Goal: Information Seeking & Learning: Learn about a topic

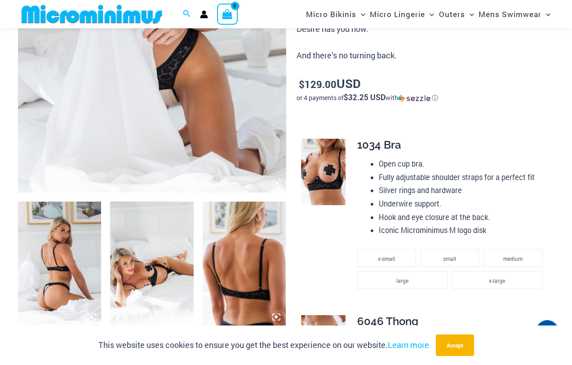
scroll to position [216, 0]
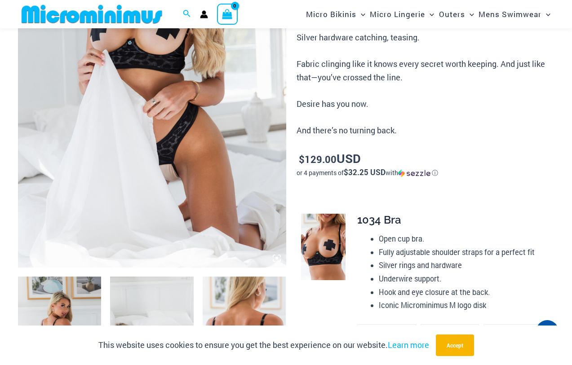
click at [211, 155] on img at bounding box center [152, 67] width 268 height 402
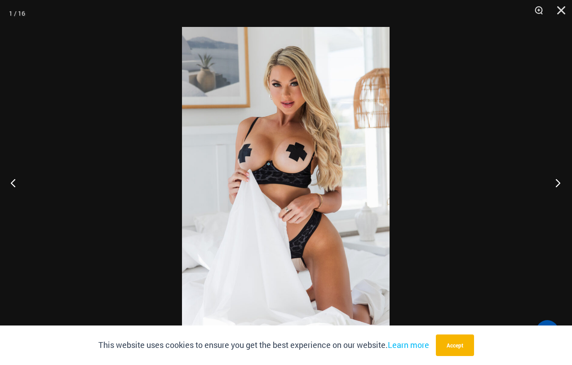
click at [560, 187] on button "Next" at bounding box center [555, 182] width 34 height 45
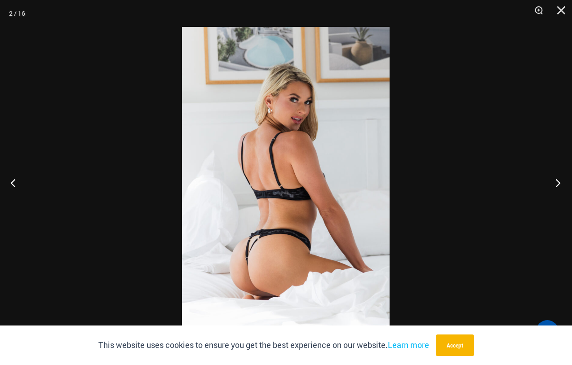
click at [560, 187] on button "Next" at bounding box center [555, 182] width 34 height 45
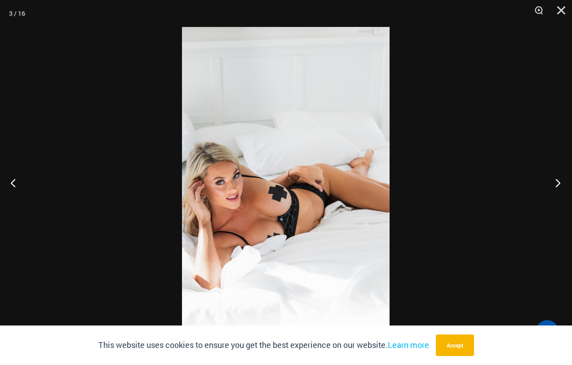
click at [560, 186] on button "Next" at bounding box center [555, 182] width 34 height 45
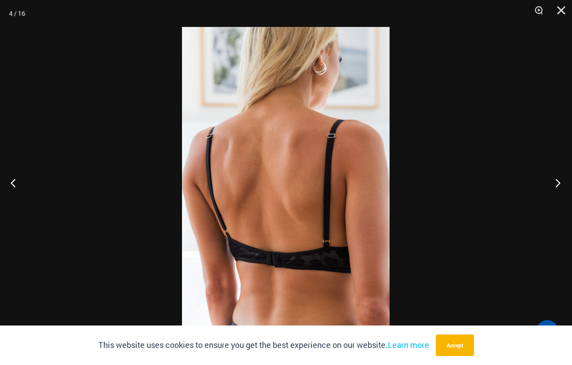
click at [563, 186] on button "Next" at bounding box center [555, 182] width 34 height 45
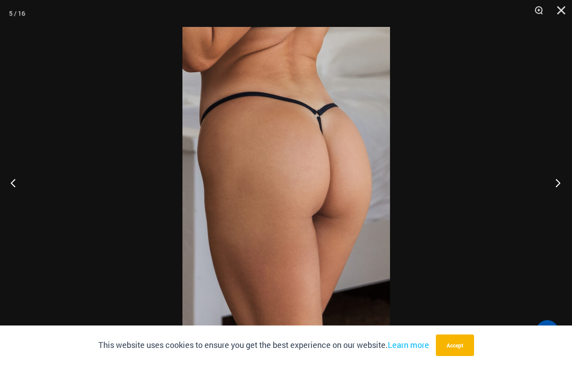
click at [563, 186] on button "Next" at bounding box center [555, 182] width 34 height 45
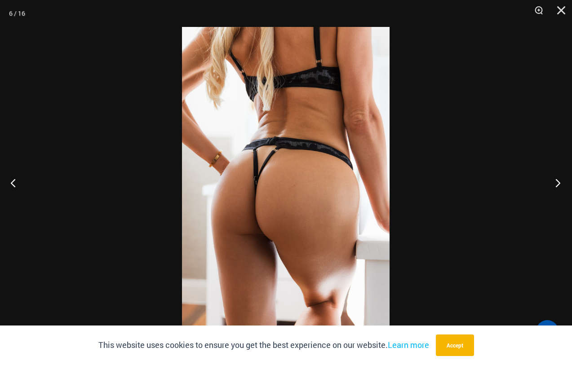
click at [563, 186] on button "Next" at bounding box center [555, 182] width 34 height 45
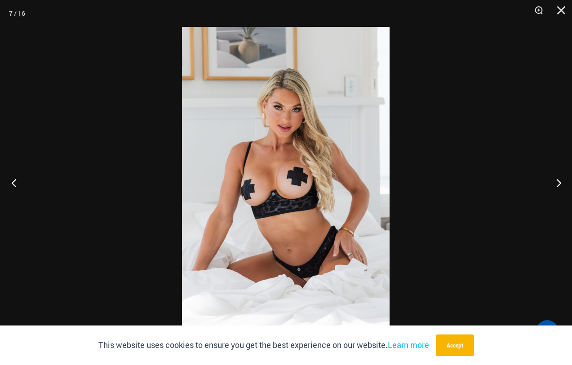
click at [20, 181] on button "Previous" at bounding box center [17, 182] width 34 height 45
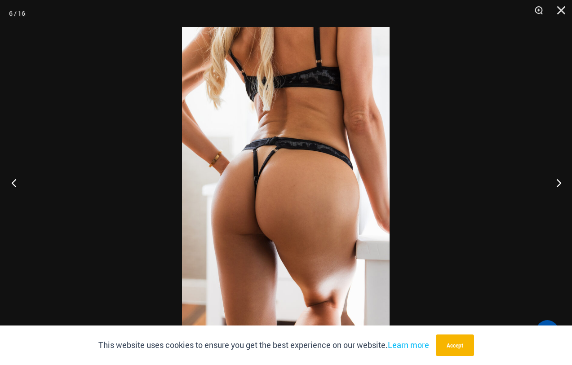
click at [20, 181] on button "Previous" at bounding box center [17, 182] width 34 height 45
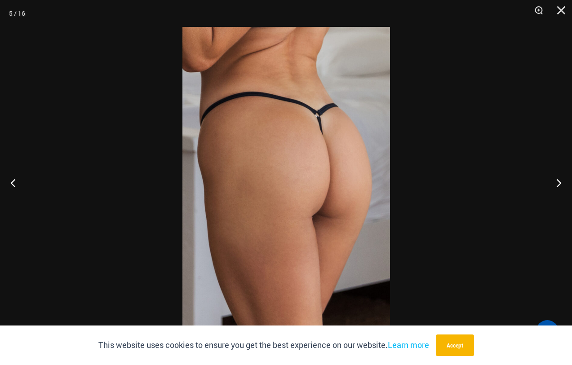
click at [472, 166] on div at bounding box center [286, 182] width 572 height 365
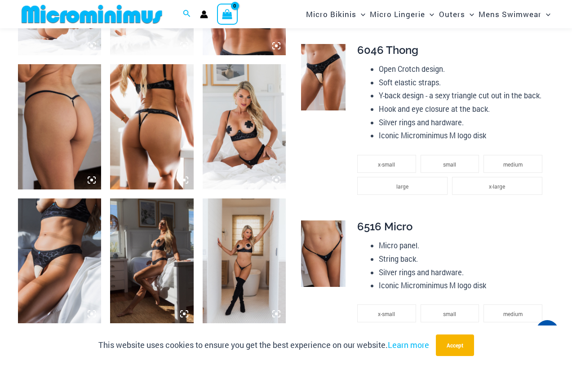
scroll to position [590, 0]
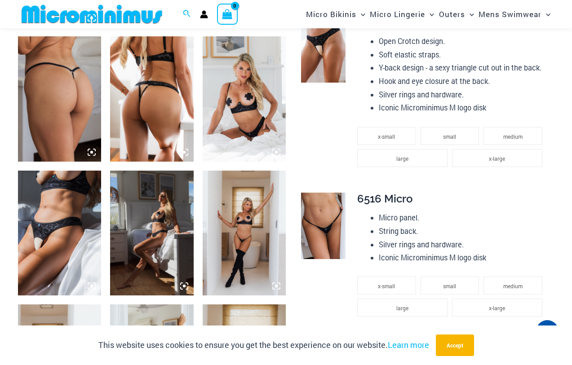
click at [260, 234] on img at bounding box center [243, 233] width 83 height 125
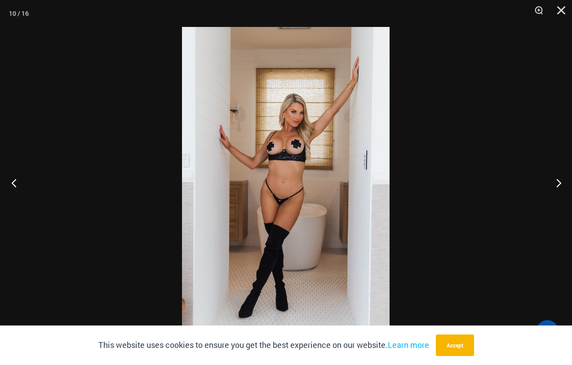
click at [18, 184] on button "Previous" at bounding box center [17, 182] width 34 height 45
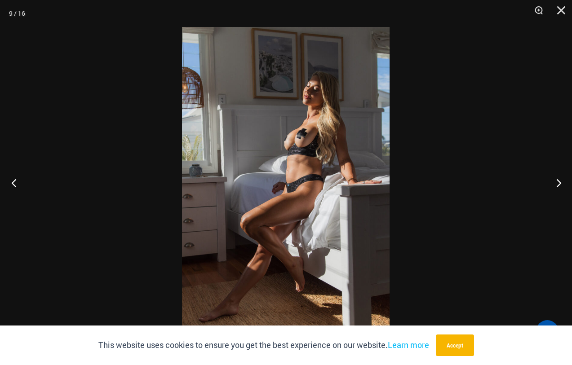
click at [18, 184] on button "Previous" at bounding box center [17, 182] width 34 height 45
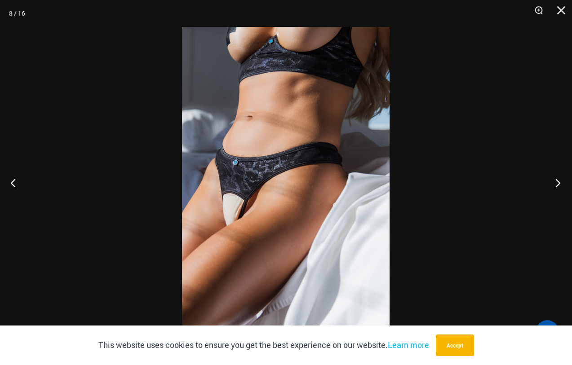
click at [565, 183] on button "Next" at bounding box center [555, 182] width 34 height 45
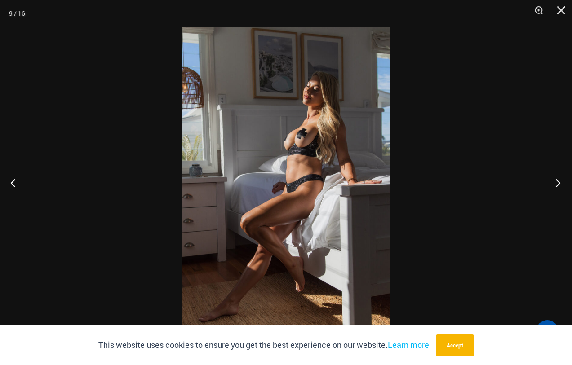
click at [565, 183] on button "Next" at bounding box center [555, 182] width 34 height 45
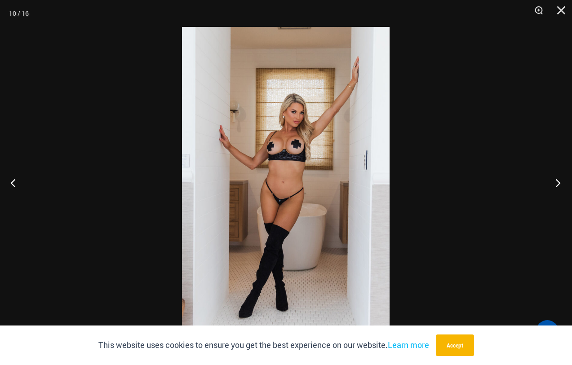
click at [565, 185] on button "Next" at bounding box center [555, 182] width 34 height 45
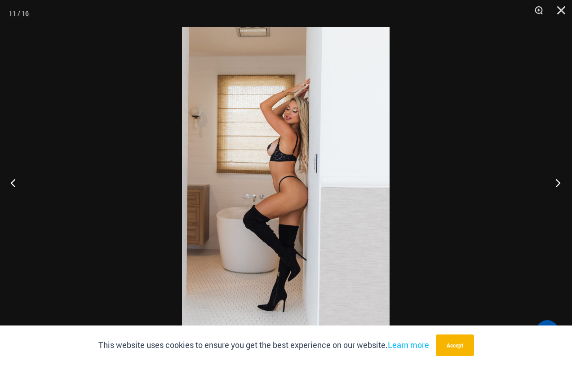
click at [569, 183] on button "Next" at bounding box center [555, 182] width 34 height 45
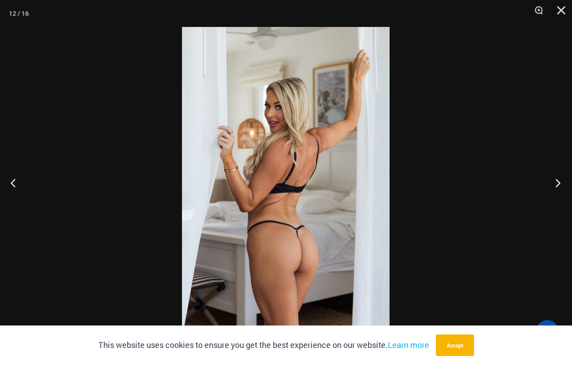
click at [569, 183] on button "Next" at bounding box center [555, 182] width 34 height 45
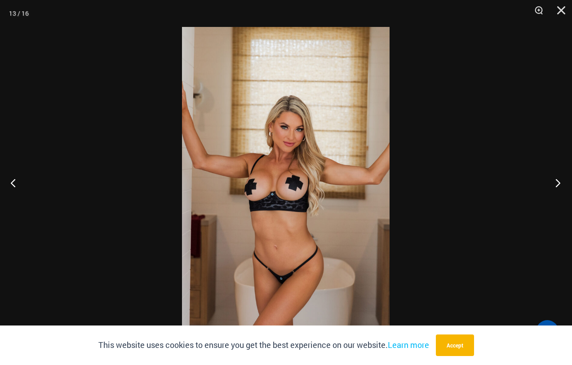
click at [569, 183] on button "Next" at bounding box center [555, 182] width 34 height 45
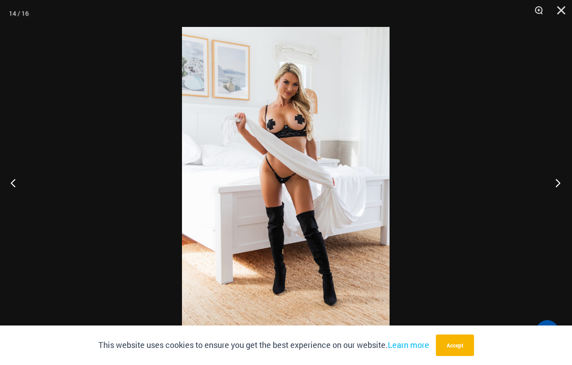
click at [570, 180] on button "Next" at bounding box center [555, 182] width 34 height 45
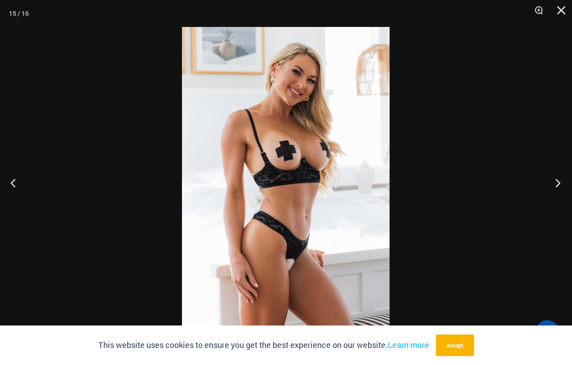
click at [570, 180] on button "Next" at bounding box center [555, 182] width 34 height 45
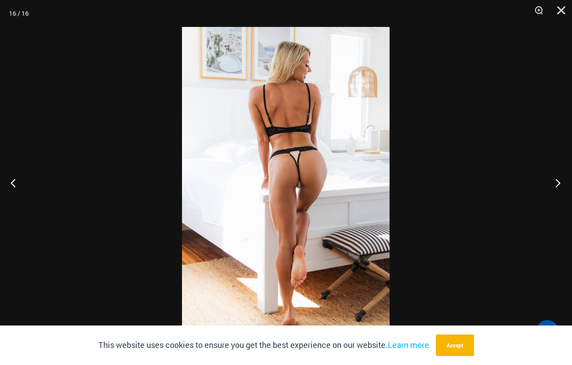
click at [557, 184] on button "Next" at bounding box center [555, 182] width 34 height 45
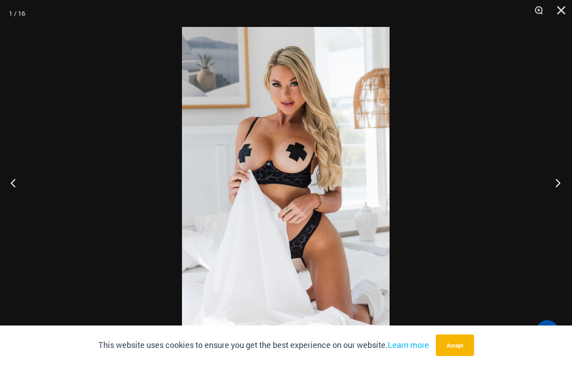
click at [557, 184] on button "Next" at bounding box center [555, 182] width 34 height 45
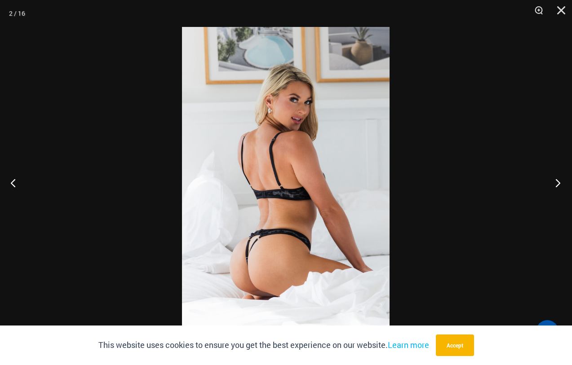
click at [557, 184] on button "Next" at bounding box center [555, 182] width 34 height 45
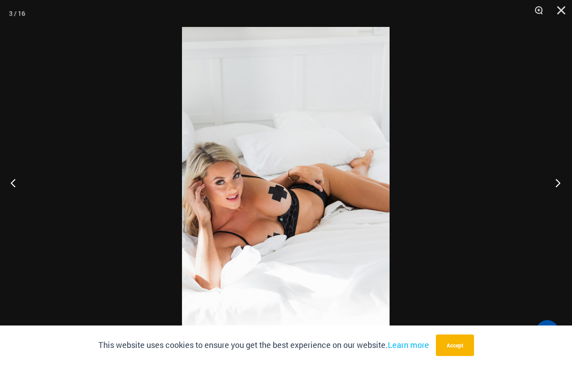
click at [557, 184] on button "Next" at bounding box center [555, 182] width 34 height 45
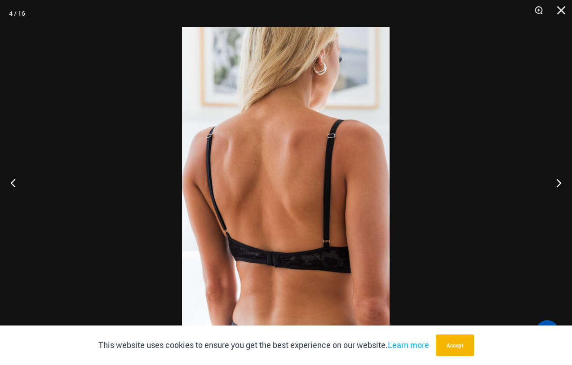
click at [499, 192] on div at bounding box center [286, 182] width 572 height 365
